Goal: Task Accomplishment & Management: Use online tool/utility

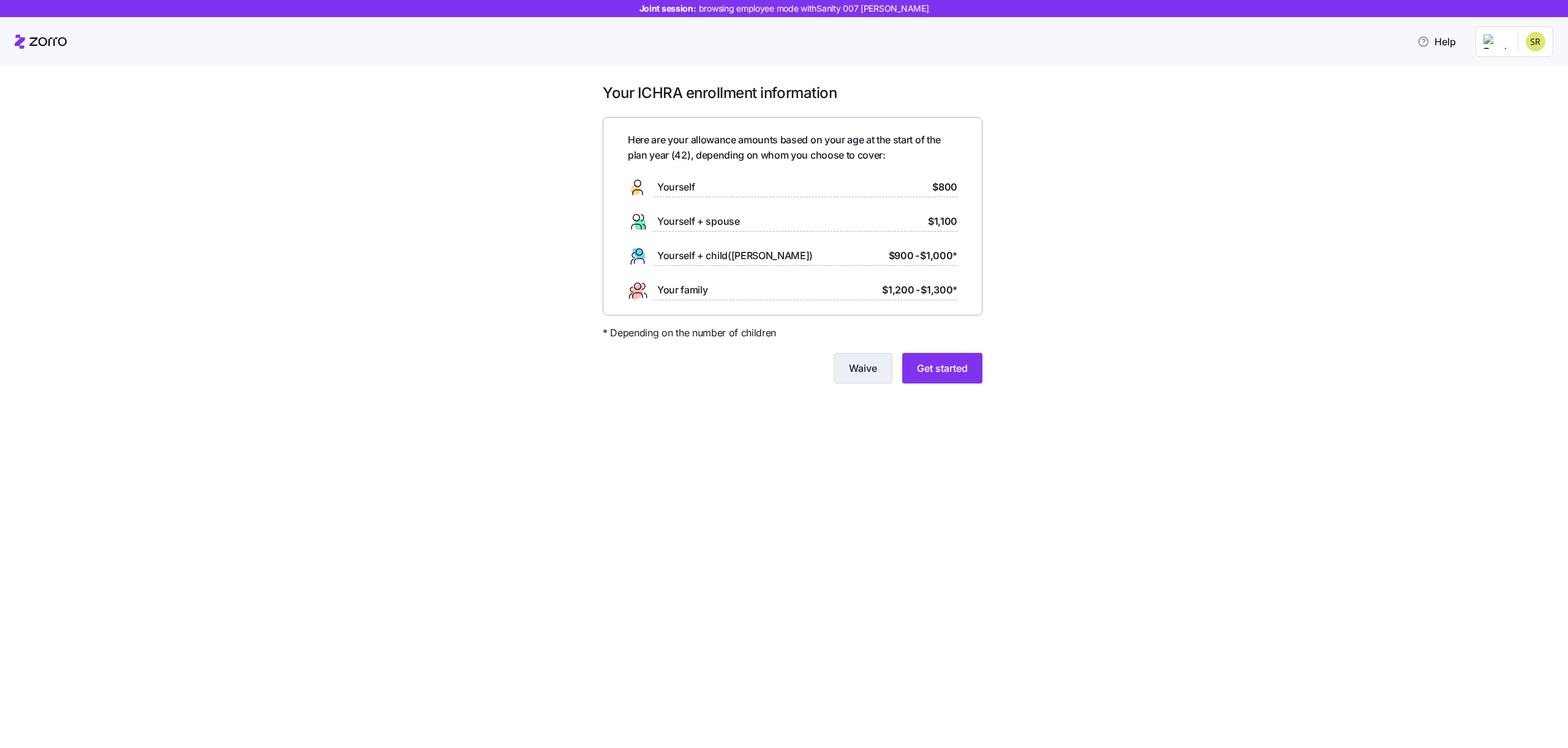
click at [834, 369] on button "Waive" at bounding box center [863, 368] width 59 height 31
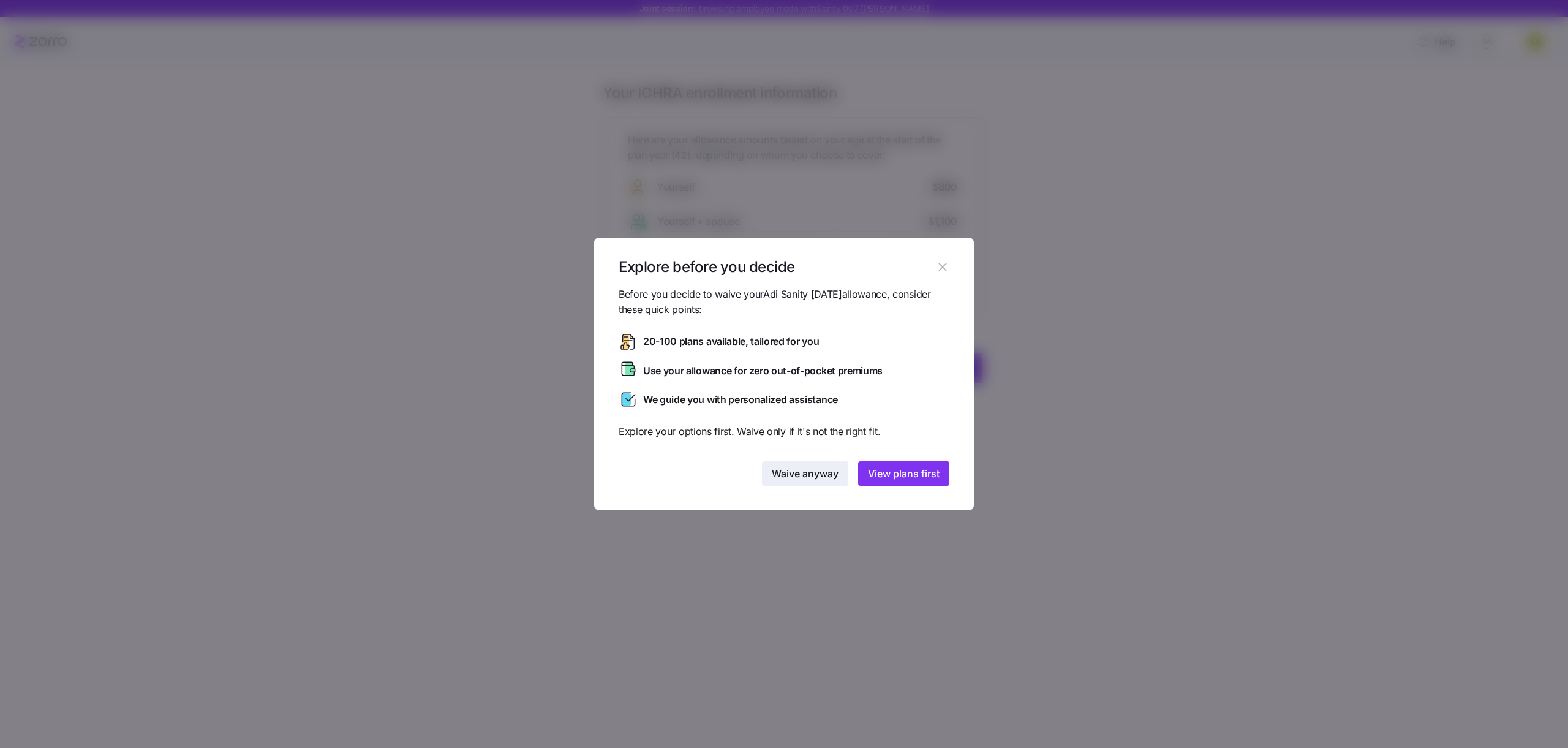
click at [764, 478] on button "Waive anyway" at bounding box center [804, 473] width 86 height 25
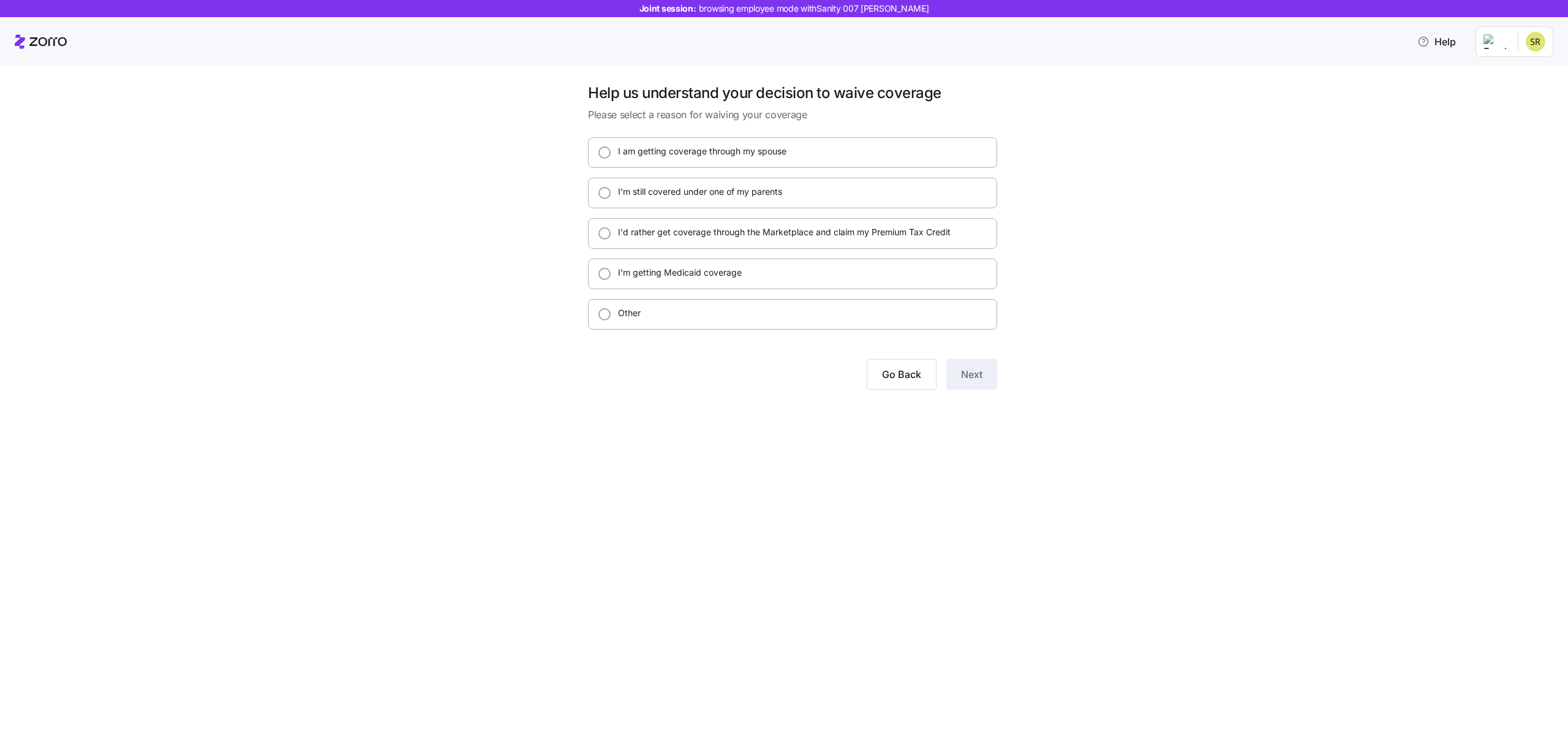
click at [690, 235] on label "I'd rather get coverage through the Marketplace and claim my Premium Tax Credit" at bounding box center [781, 232] width 340 height 12
click at [611, 235] on input "I'd rather get coverage through the Marketplace and claim my Premium Tax Credit" at bounding box center [605, 233] width 12 height 12
radio input "true"
click at [959, 371] on button "Next" at bounding box center [971, 374] width 51 height 31
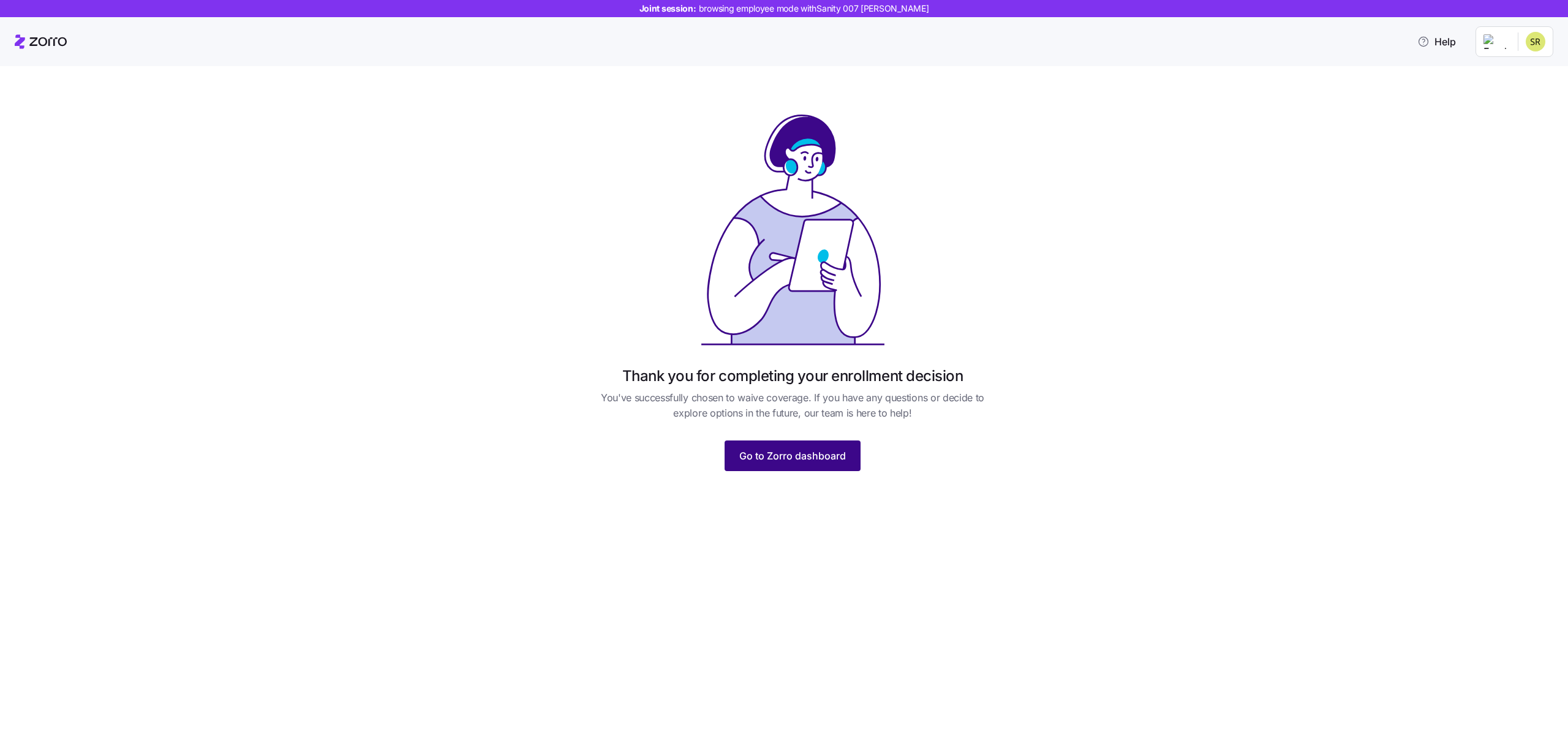
click at [757, 450] on span "Go to Zorro dashboard" at bounding box center [792, 455] width 106 height 15
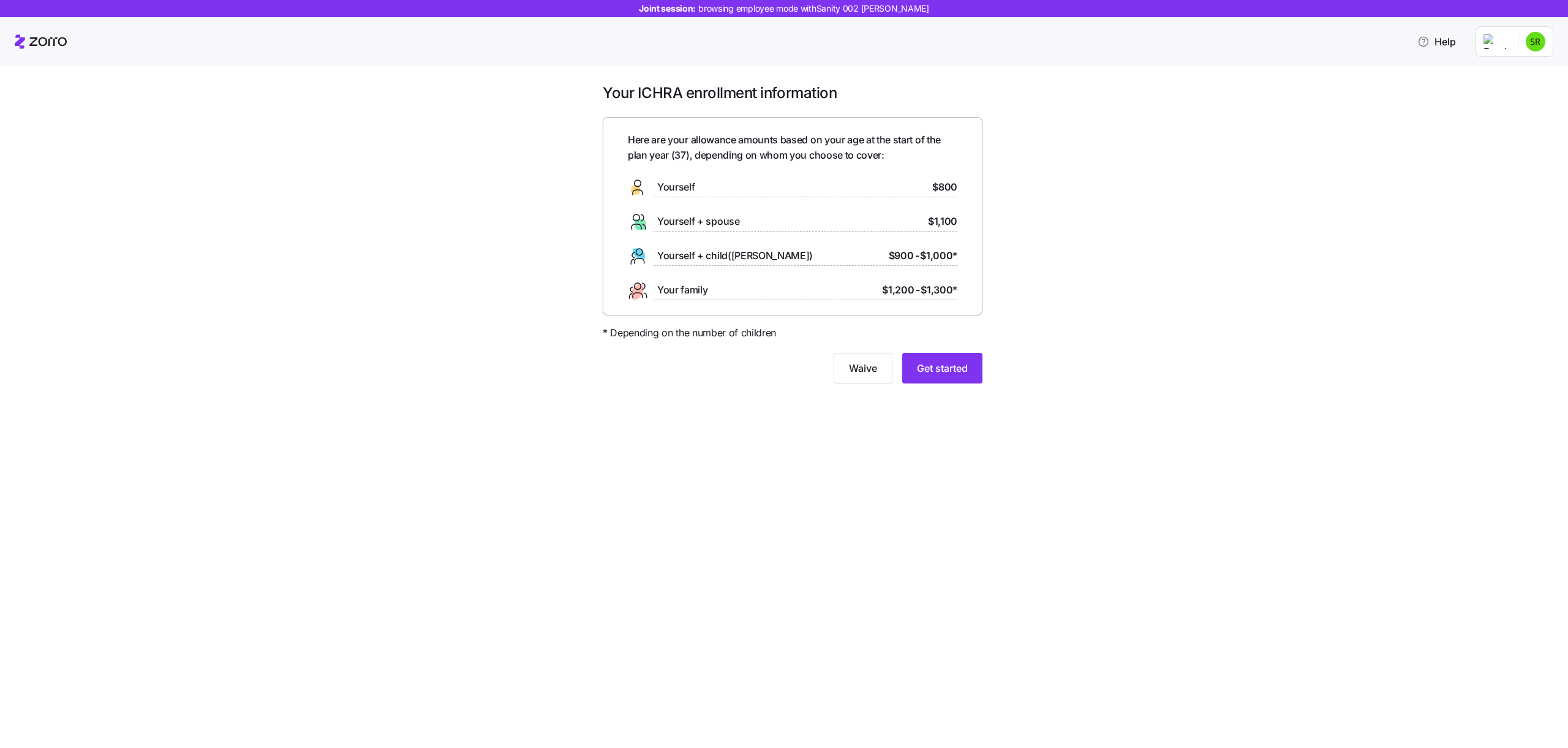
click at [1529, 40] on html "Joint session: browsing employee mode with Sanity 002 [PERSON_NAME] Help Your I…" at bounding box center [784, 370] width 1568 height 741
click at [1500, 108] on div "Company setup" at bounding box center [1504, 105] width 81 height 14
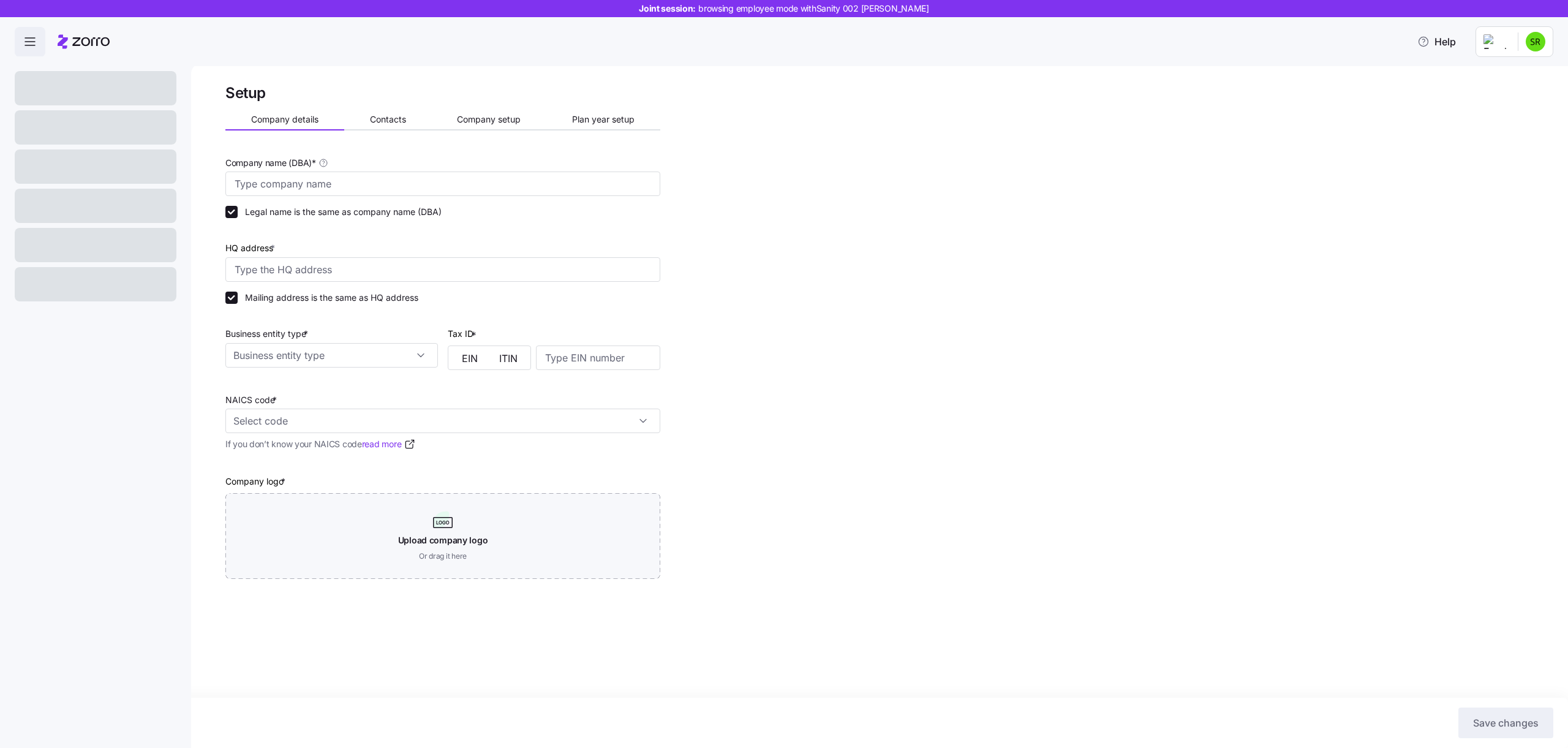
type input "Adi Sanity [DATE]"
type input "Ovcen Rd, Lake Township, MI 48725, USA"
type input "864531233"
type input "S corporation"
type input "11132 - Citrus (except Orange) Groves"
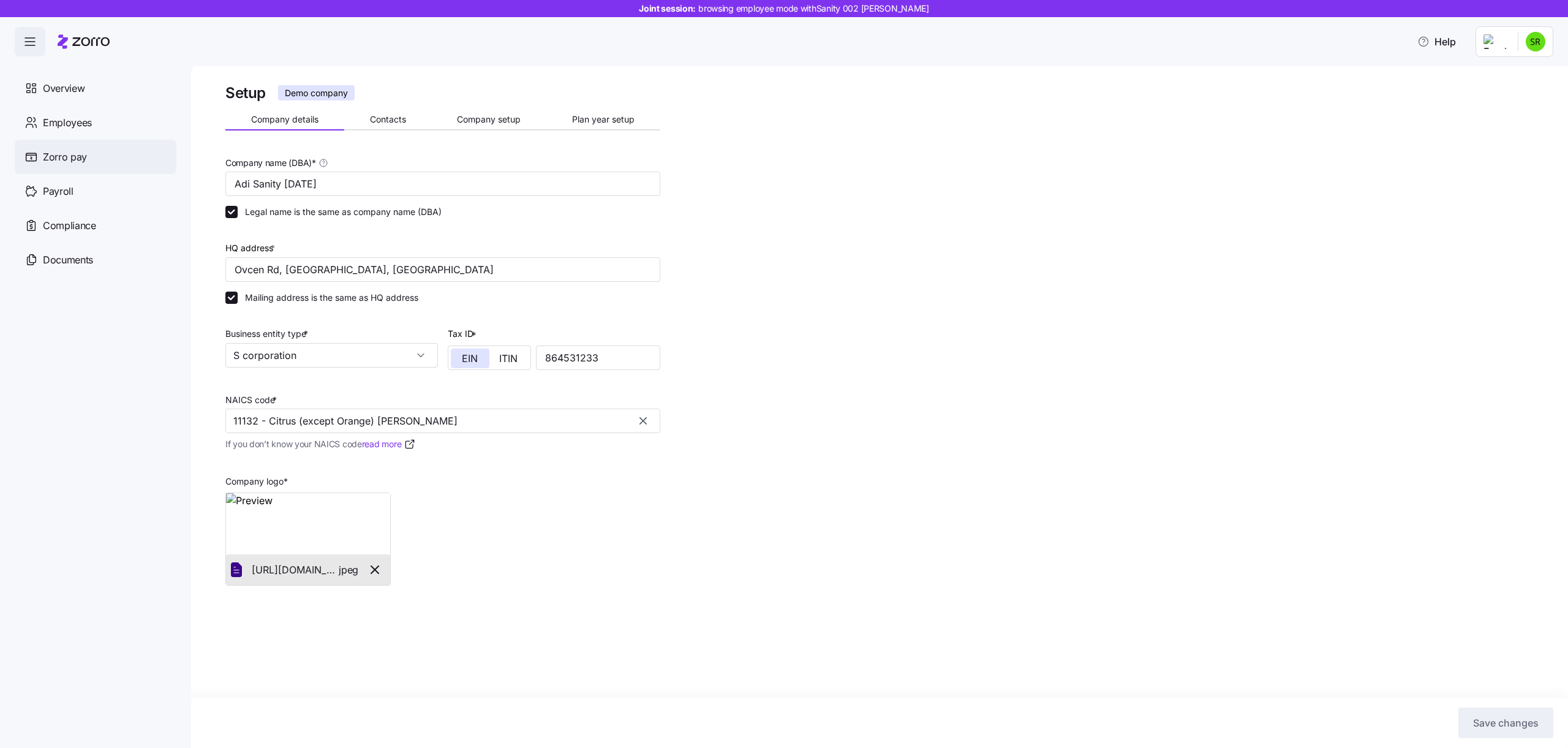
click at [63, 148] on div "Zorro pay" at bounding box center [95, 157] width 162 height 35
click at [65, 189] on span "Payroll" at bounding box center [58, 190] width 31 height 15
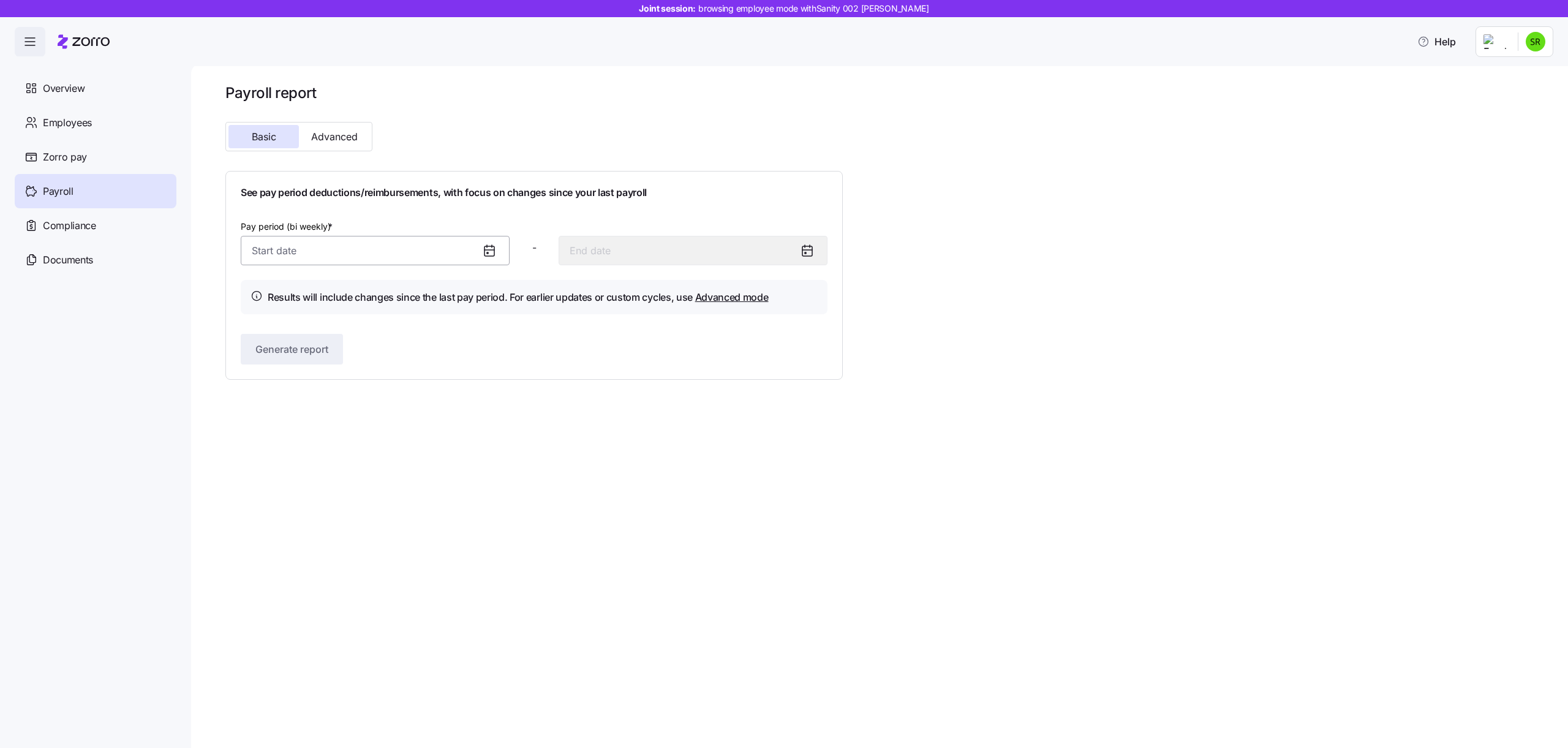
click at [280, 252] on input "Pay period (bi weekly) *" at bounding box center [375, 251] width 269 height 30
click at [373, 419] on button "17" at bounding box center [387, 412] width 30 height 30
type input "October 17, 2025"
type input "October 30, 2025"
click at [313, 364] on button "Generate report" at bounding box center [292, 349] width 102 height 31
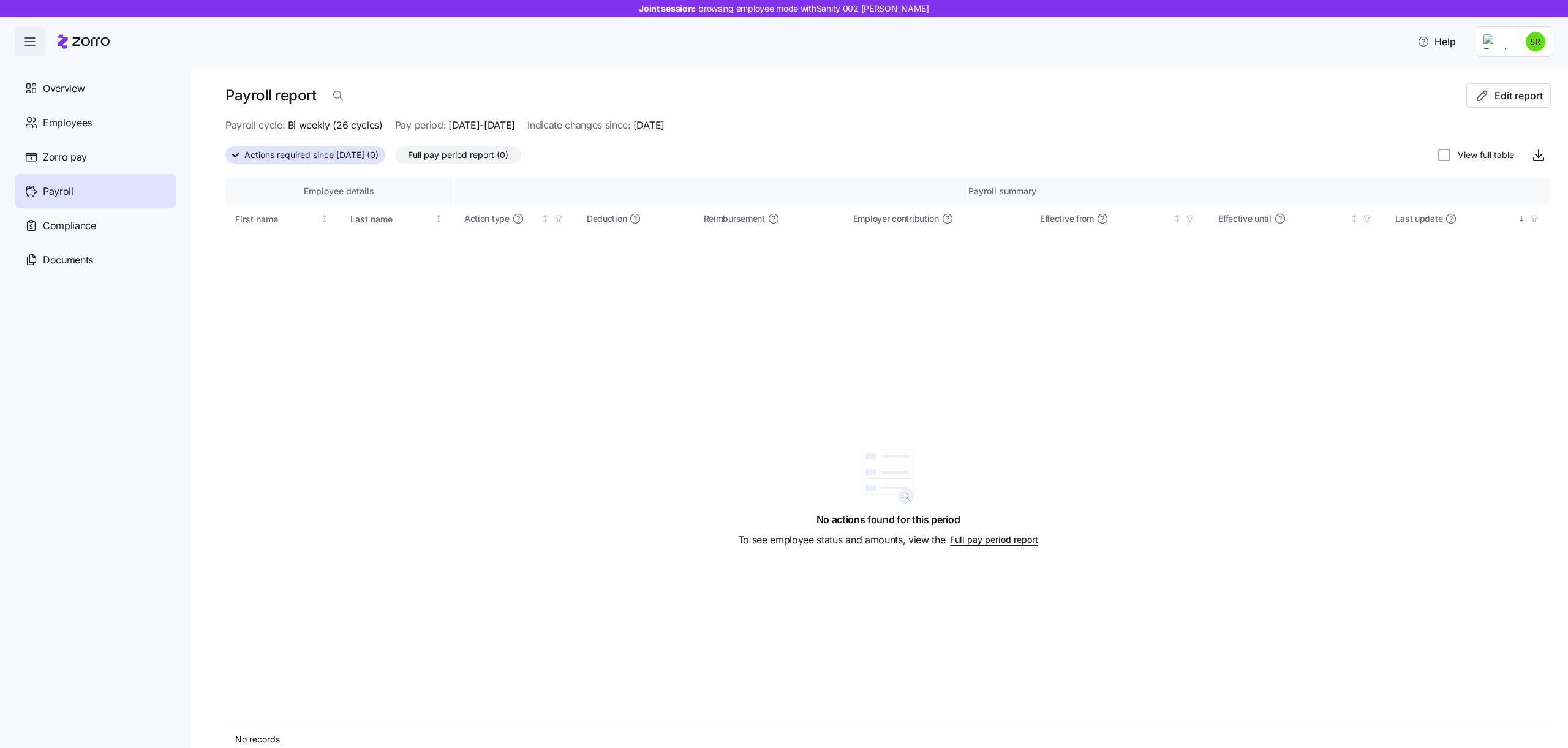
click at [493, 153] on span "Full pay period report (0)" at bounding box center [457, 155] width 100 height 16
click at [395, 158] on input "Full pay period report (0)" at bounding box center [395, 158] width 0 height 0
